Goal: Information Seeking & Learning: Check status

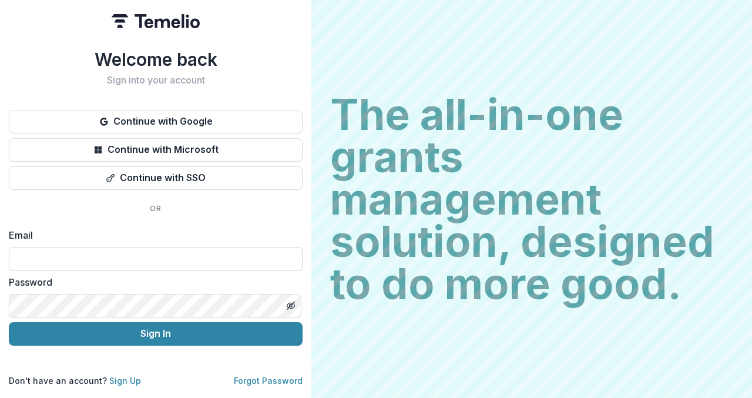
click at [192, 249] on input at bounding box center [156, 258] width 294 height 23
type input "**********"
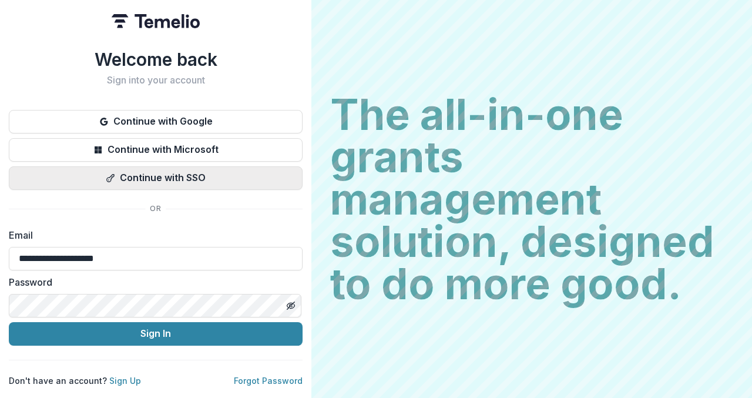
click at [164, 179] on button "Continue with SSO" at bounding box center [156, 177] width 294 height 23
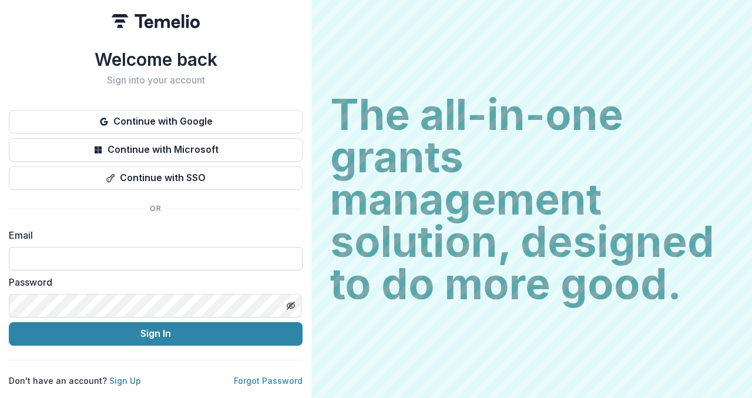
click at [102, 247] on input at bounding box center [156, 258] width 294 height 23
type input "**********"
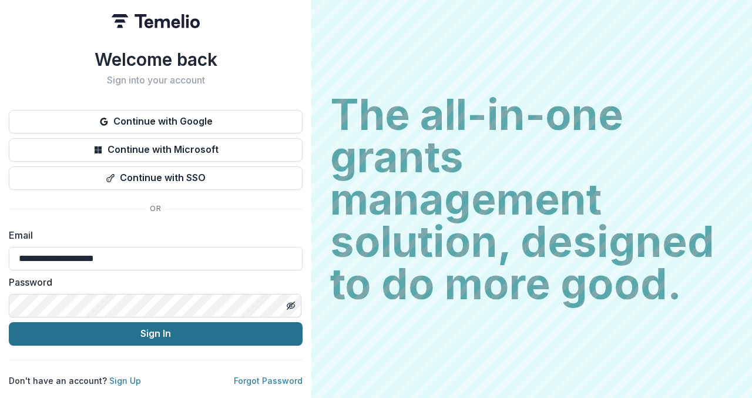
click at [157, 330] on button "Sign In" at bounding box center [156, 333] width 294 height 23
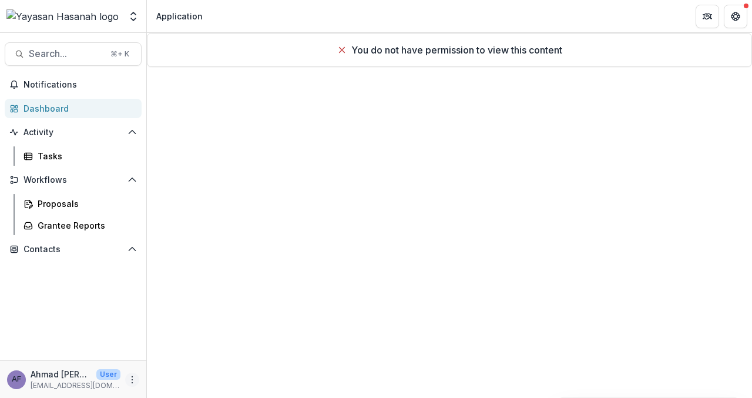
click at [130, 384] on icon "More" at bounding box center [131, 379] width 9 height 9
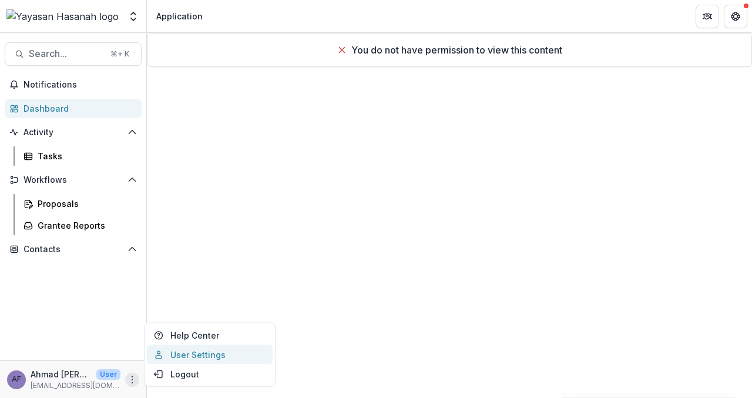
click at [174, 351] on link "User Settings" at bounding box center [210, 354] width 126 height 19
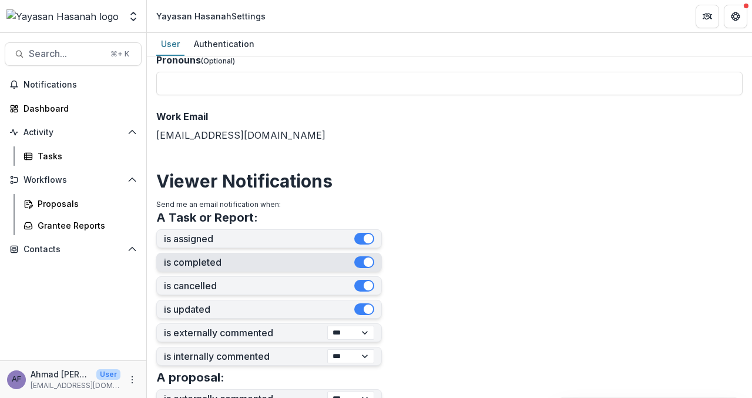
scroll to position [343, 0]
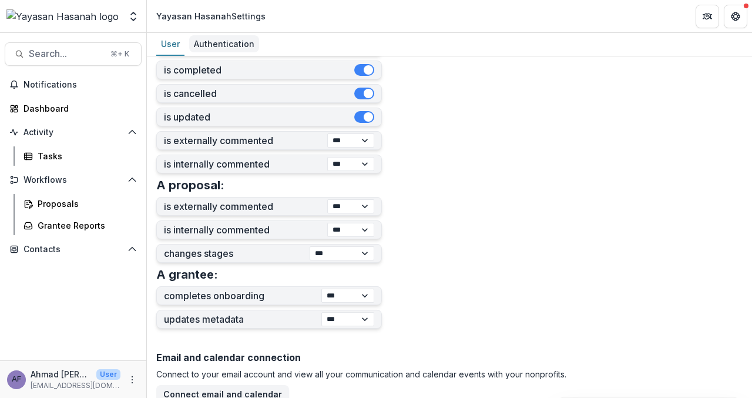
click at [219, 37] on div "Authentication" at bounding box center [224, 43] width 70 height 17
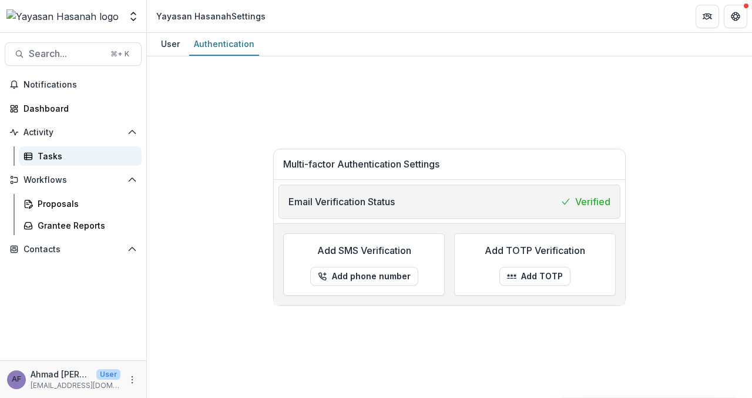
click at [43, 162] on div "Tasks" at bounding box center [85, 156] width 95 height 12
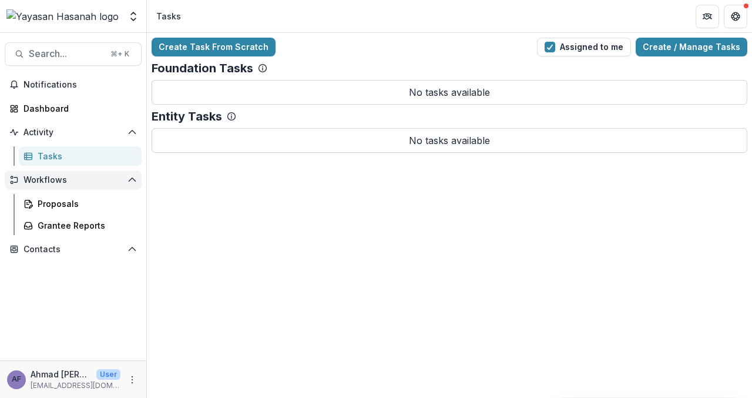
click at [76, 181] on span "Workflows" at bounding box center [72, 180] width 99 height 10
click at [73, 181] on span "Workflows" at bounding box center [72, 180] width 99 height 10
click at [83, 203] on div "Proposals" at bounding box center [85, 203] width 95 height 12
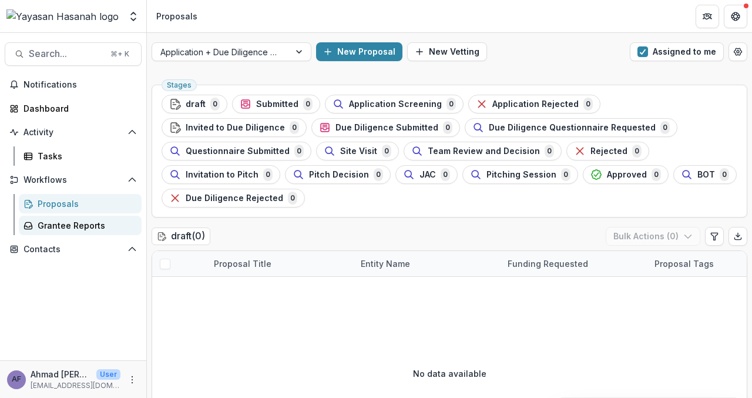
click at [90, 220] on div "Grantee Reports" at bounding box center [85, 225] width 95 height 12
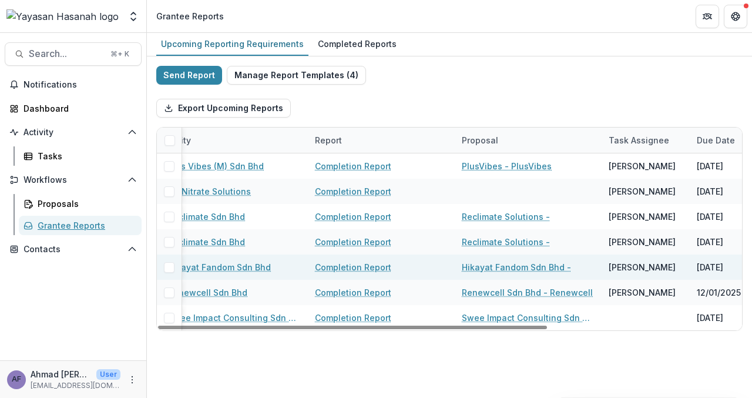
scroll to position [0, 17]
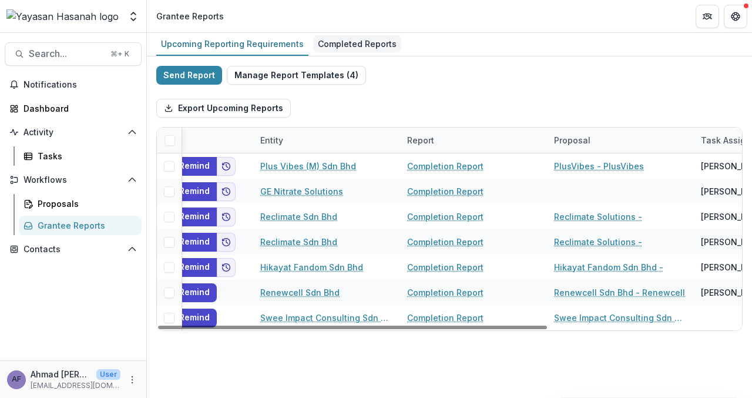
click at [358, 45] on div "Completed Reports" at bounding box center [357, 43] width 88 height 17
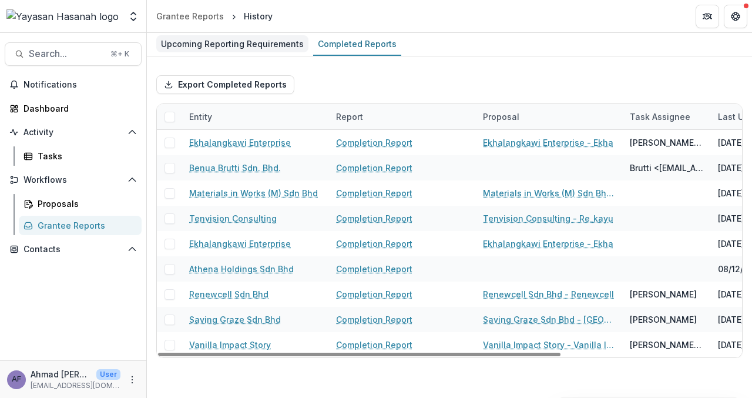
click at [213, 51] on div "Upcoming Reporting Requirements" at bounding box center [232, 43] width 152 height 17
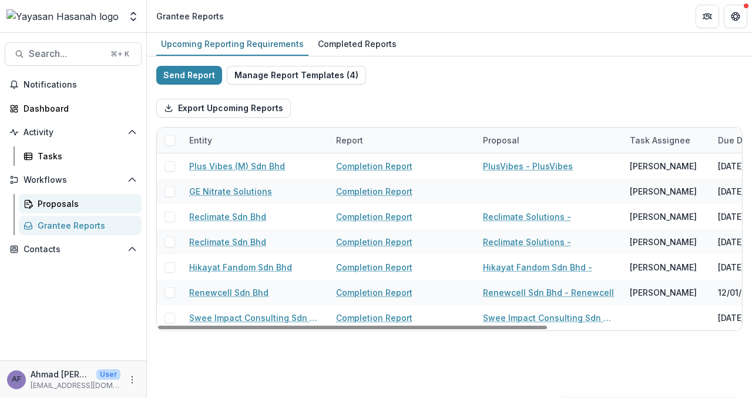
click at [48, 201] on div "Proposals" at bounding box center [85, 203] width 95 height 12
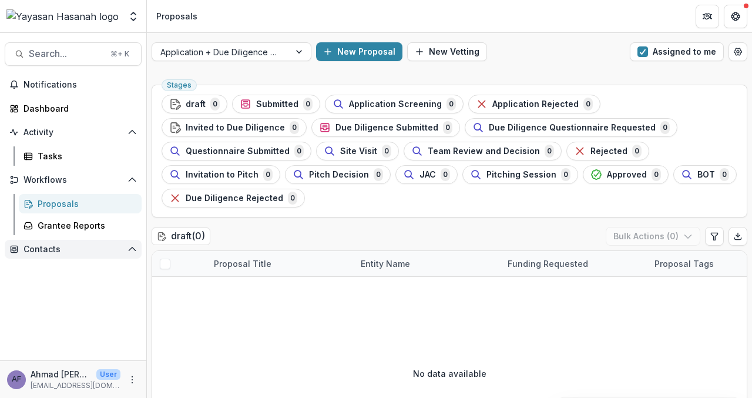
click at [53, 250] on span "Contacts" at bounding box center [72, 249] width 99 height 10
click at [257, 54] on div at bounding box center [220, 52] width 121 height 15
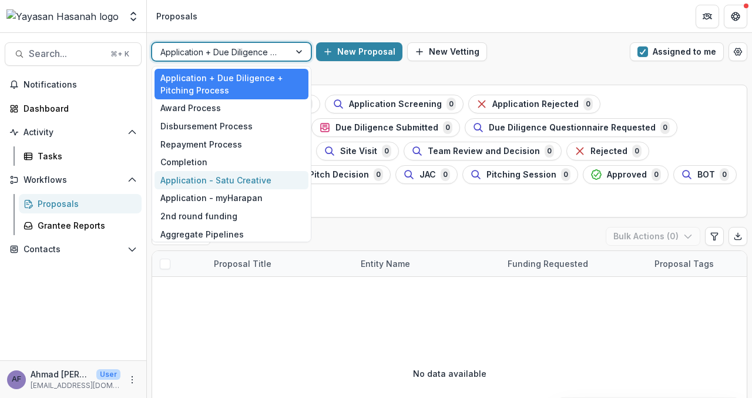
click at [235, 181] on div "Application - Satu Creative" at bounding box center [231, 180] width 154 height 18
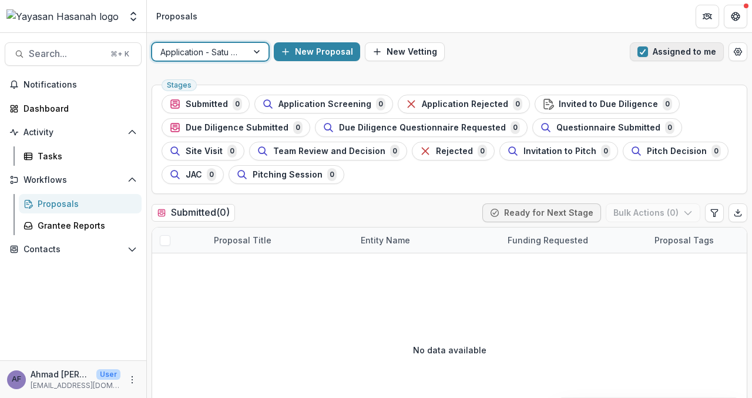
click at [697, 55] on button "Assigned to me" at bounding box center [677, 51] width 94 height 19
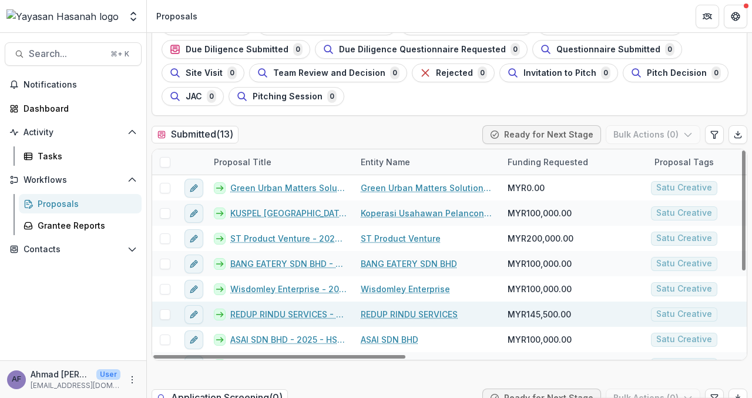
scroll to position [76, 0]
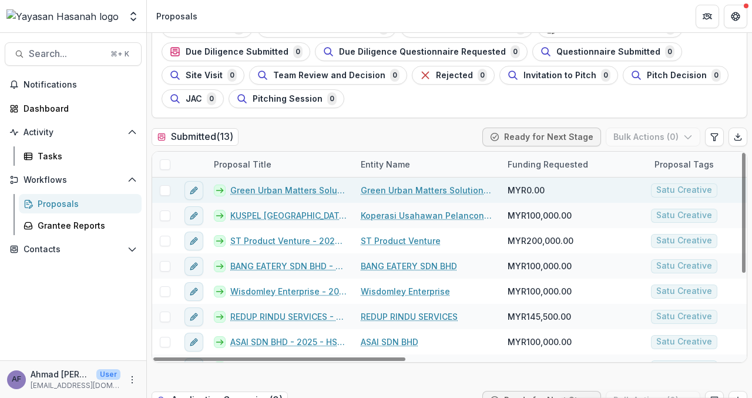
click at [270, 186] on link "Green Urban Matters Solutions Sdn Bhd - 2025 - HSEF2025 - Satu Creative" at bounding box center [288, 190] width 116 height 12
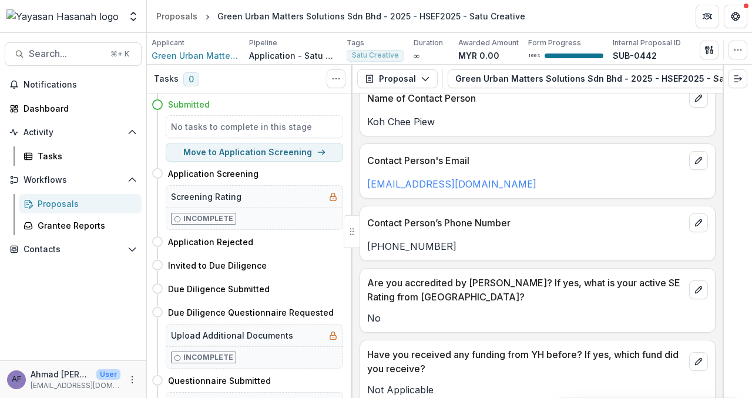
scroll to position [376, 0]
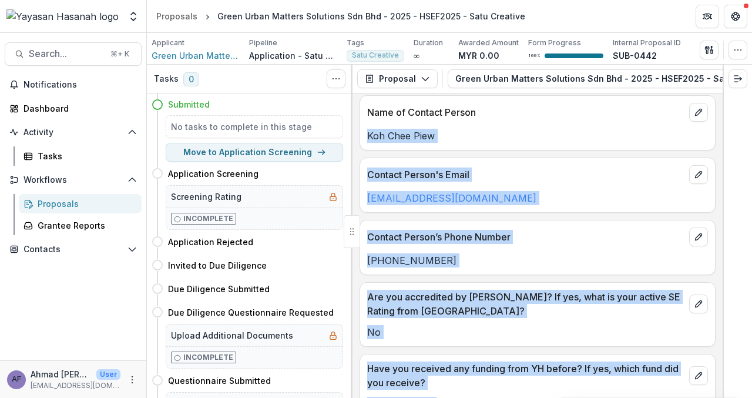
drag, startPoint x: 722, startPoint y: 121, endPoint x: 707, endPoint y: 117, distance: 16.4
click at [707, 117] on div "Tasks 0 Show Cancelled Tasks Expand Previous 0 Stages Submitted No tasks to com…" at bounding box center [449, 231] width 605 height 333
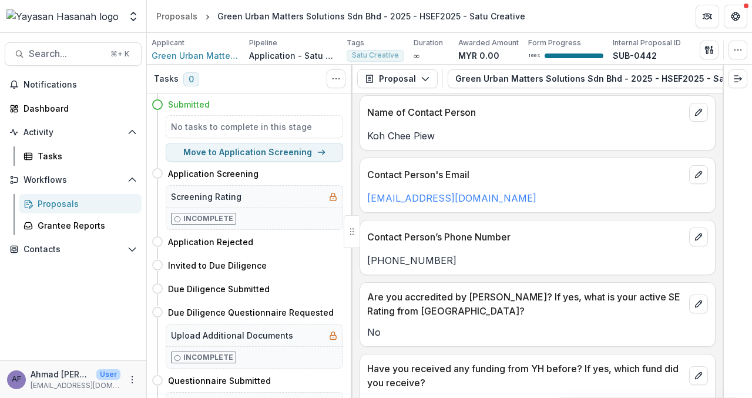
click at [606, 156] on div "**********" at bounding box center [537, 245] width 370 height 304
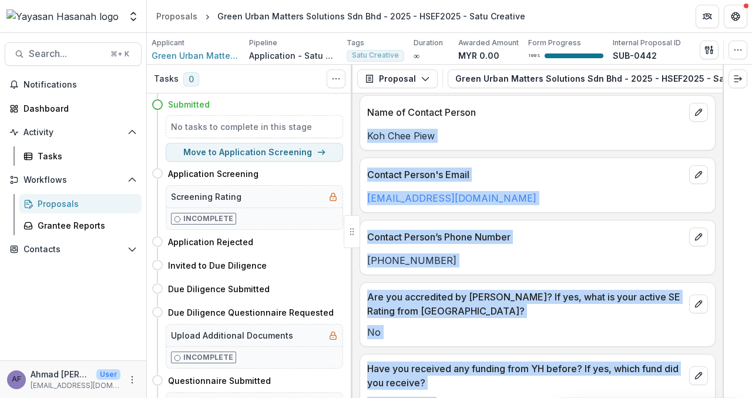
drag, startPoint x: 727, startPoint y: 123, endPoint x: 714, endPoint y: 117, distance: 15.0
click at [714, 117] on div "Tasks 0 Show Cancelled Tasks Expand Previous 0 Stages Submitted No tasks to com…" at bounding box center [449, 231] width 605 height 333
click at [723, 110] on div at bounding box center [736, 231] width 29 height 333
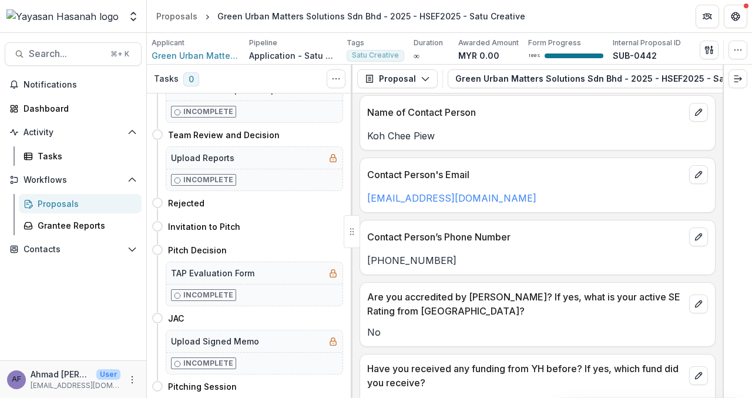
scroll to position [0, 0]
